Goal: Information Seeking & Learning: Learn about a topic

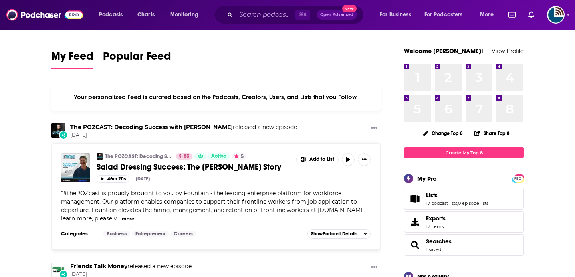
click at [226, 10] on div "⌘ K Open Advanced New" at bounding box center [289, 15] width 150 height 18
click at [235, 11] on div "⌘ K Open Advanced New" at bounding box center [289, 15] width 150 height 18
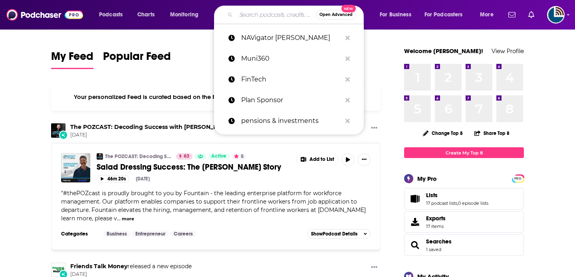
click at [249, 13] on input "Search podcasts, credits, & more..." at bounding box center [276, 14] width 80 height 13
paste input "In Conversation with Convergence"
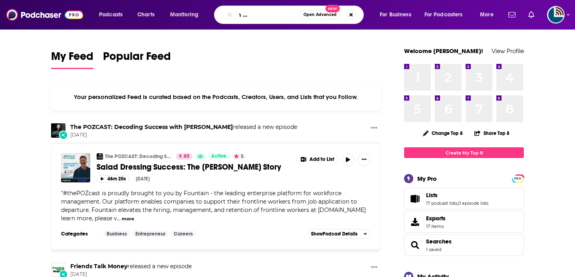
type input "In Conversation with Convergence"
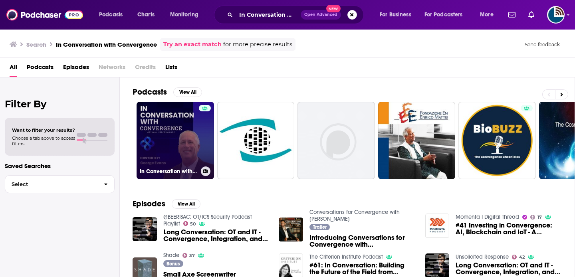
click at [164, 125] on link "In Conversation with Convergence" at bounding box center [175, 140] width 77 height 77
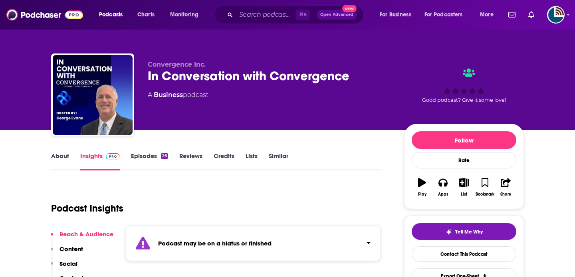
click at [63, 160] on link "About" at bounding box center [60, 161] width 18 height 18
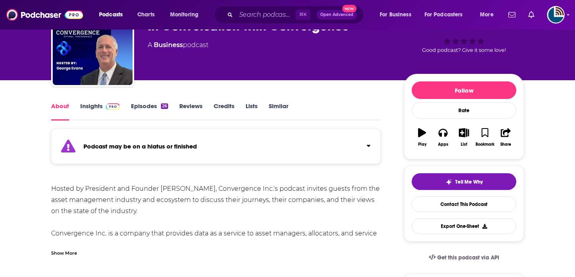
scroll to position [55, 0]
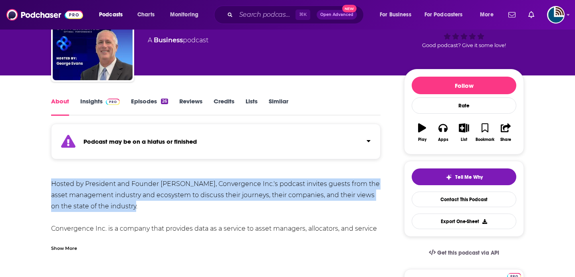
drag, startPoint x: 147, startPoint y: 207, endPoint x: 51, endPoint y: 184, distance: 98.9
click at [61, 248] on div "Show More" at bounding box center [64, 248] width 26 height 8
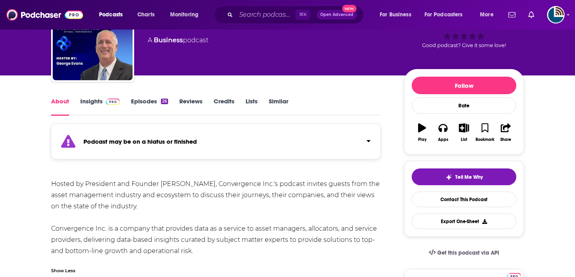
drag, startPoint x: 197, startPoint y: 254, endPoint x: 44, endPoint y: 186, distance: 168.0
copy div "Hosted by President and Founder [PERSON_NAME], Convergence Inc.'s podcast invit…"
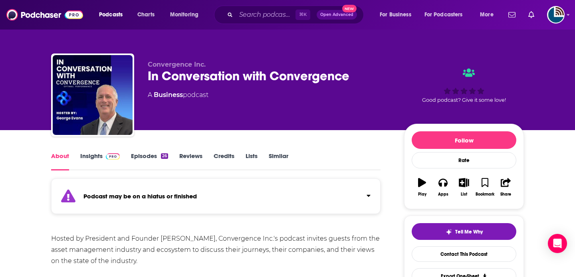
click at [102, 156] on link "Insights" at bounding box center [100, 161] width 40 height 18
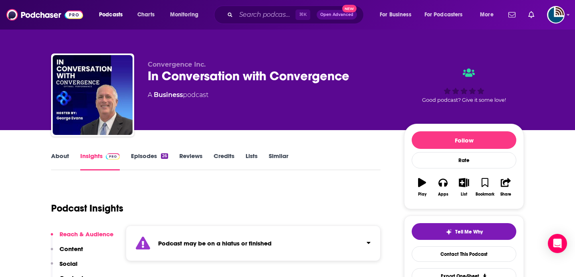
click at [52, 161] on link "About" at bounding box center [60, 161] width 18 height 18
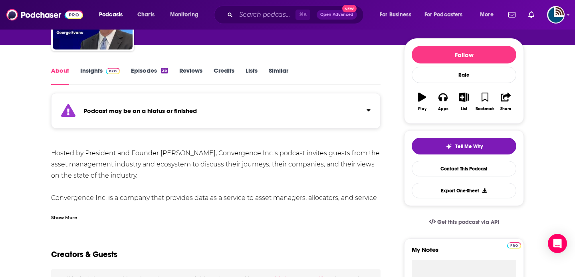
scroll to position [97, 0]
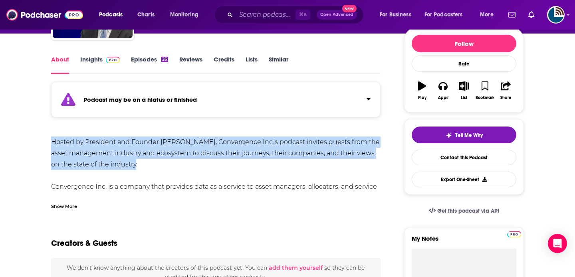
drag, startPoint x: 145, startPoint y: 168, endPoint x: 43, endPoint y: 147, distance: 104.4
copy div "Hosted by President and Founder [PERSON_NAME], Convergence Inc.'s podcast invit…"
click at [142, 62] on link "Episodes 26" at bounding box center [149, 64] width 37 height 18
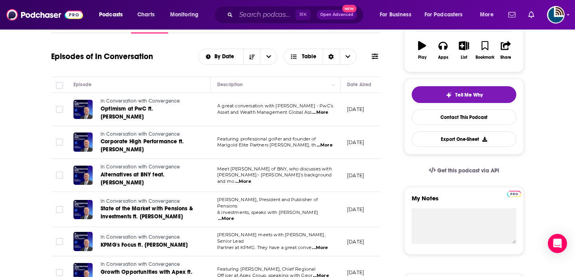
scroll to position [132, 0]
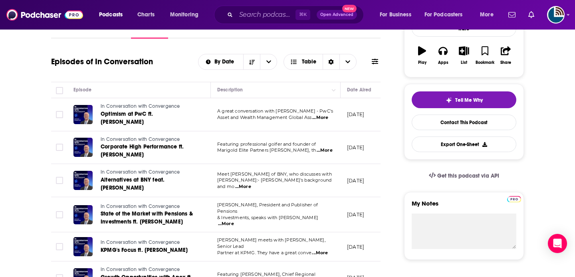
click at [325, 117] on span "...More" at bounding box center [320, 118] width 16 height 6
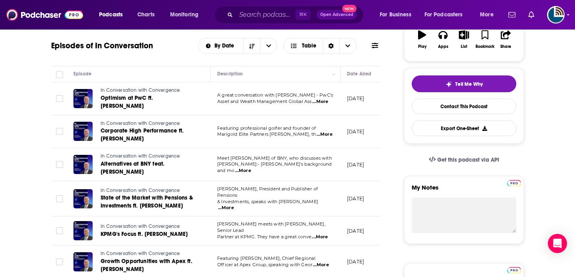
scroll to position [150, 0]
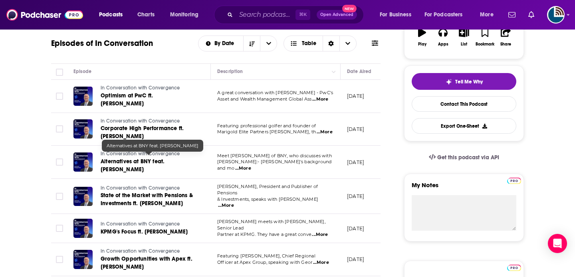
click at [148, 158] on span "Alternatives at BNY feat. [PERSON_NAME]" at bounding box center [133, 165] width 64 height 15
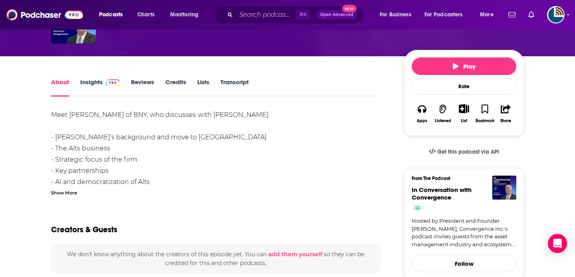
scroll to position [88, 0]
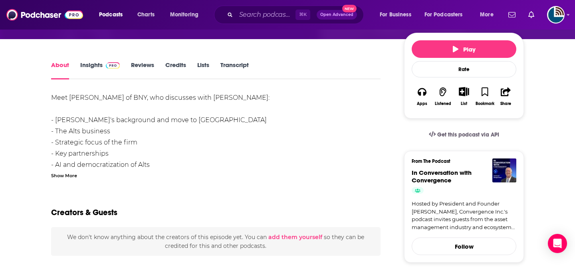
click at [92, 66] on link "Insights" at bounding box center [100, 70] width 40 height 18
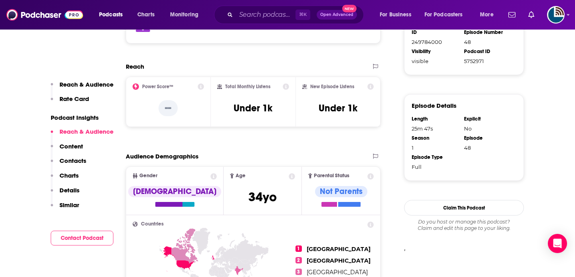
scroll to position [498, 0]
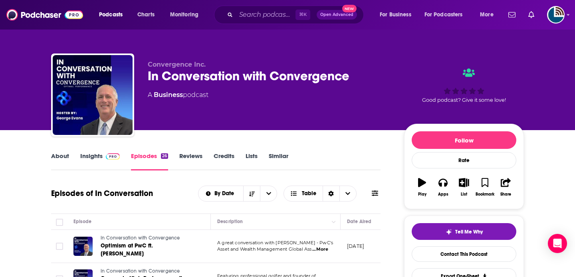
click at [64, 155] on link "About" at bounding box center [60, 161] width 18 height 18
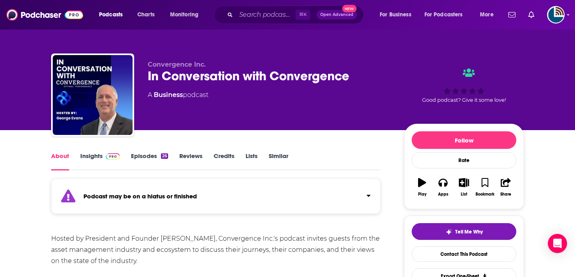
click at [86, 155] on link "Insights" at bounding box center [100, 161] width 40 height 18
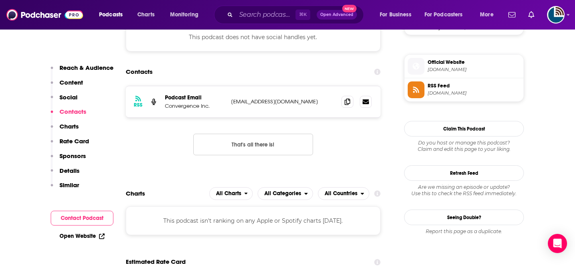
scroll to position [633, 0]
click at [345, 104] on icon at bounding box center [348, 101] width 6 height 6
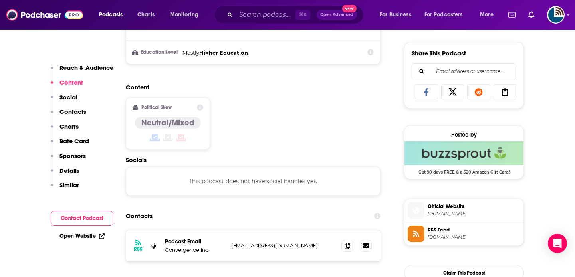
scroll to position [0, 0]
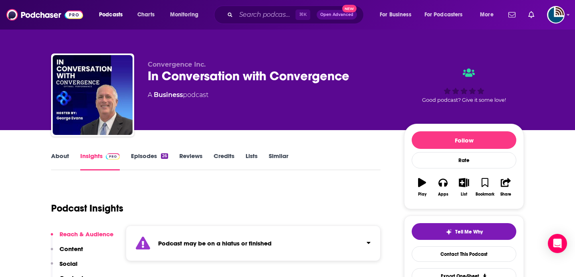
click at [60, 159] on link "About" at bounding box center [60, 161] width 18 height 18
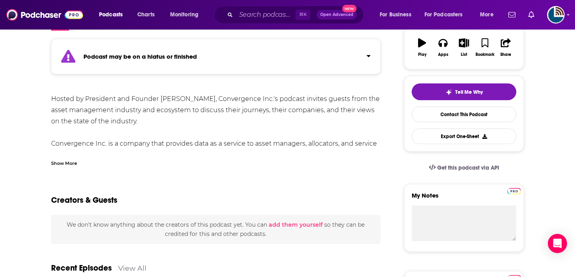
scroll to position [170, 0]
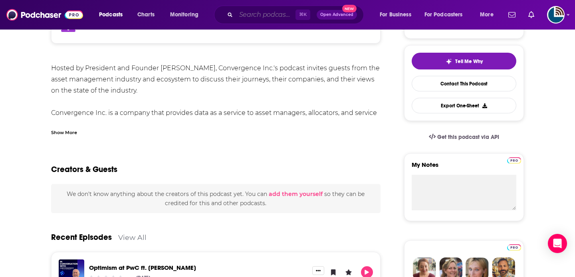
click at [273, 14] on input "Search podcasts, credits, & more..." at bounding box center [265, 14] width 59 height 13
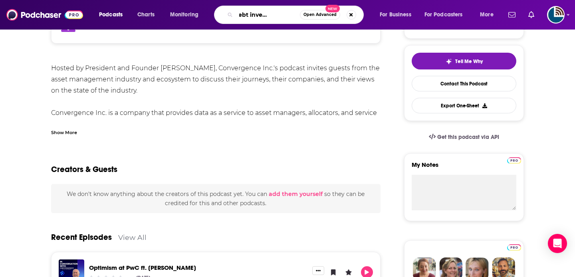
type input "Private debt investor podcast"
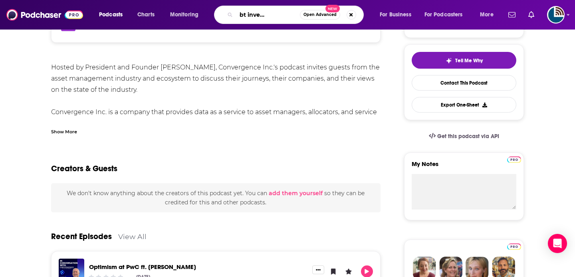
scroll to position [0, 0]
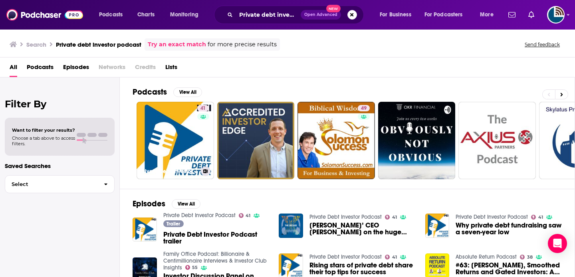
click at [175, 130] on link "41 Private Debt Investor Podcast" at bounding box center [175, 140] width 77 height 77
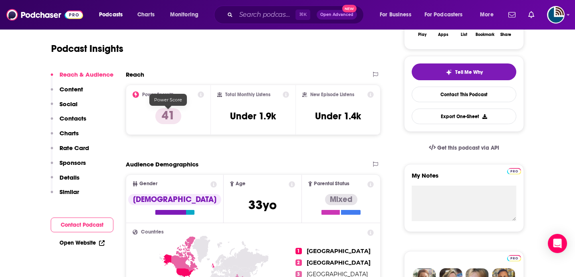
scroll to position [109, 0]
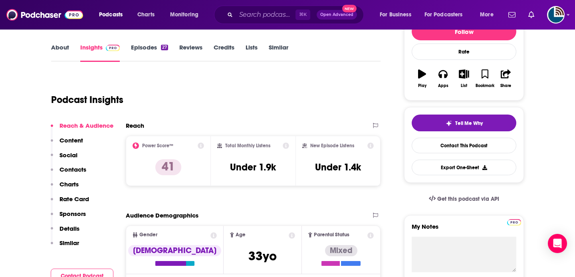
click at [66, 50] on link "About" at bounding box center [60, 53] width 18 height 18
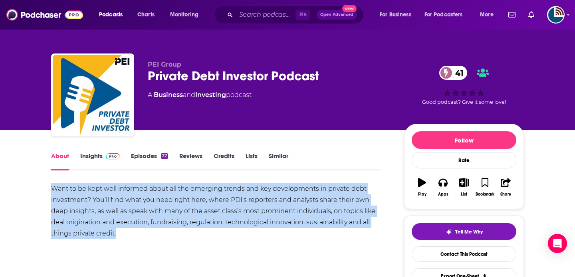
drag, startPoint x: 119, startPoint y: 238, endPoint x: 48, endPoint y: 190, distance: 85.3
copy div "Want to be kept well informed about all the emerging trends and key development…"
click at [87, 155] on link "Insights" at bounding box center [100, 161] width 40 height 18
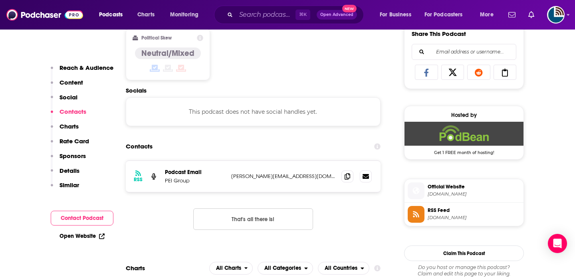
scroll to position [499, 0]
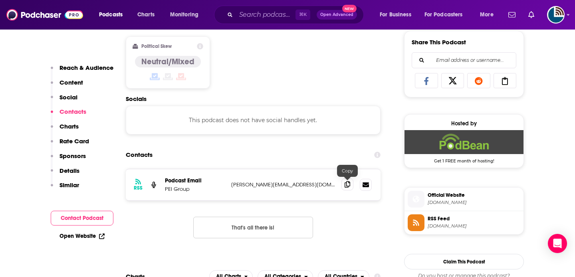
click at [347, 184] on icon at bounding box center [348, 184] width 6 height 6
